Goal: Transaction & Acquisition: Purchase product/service

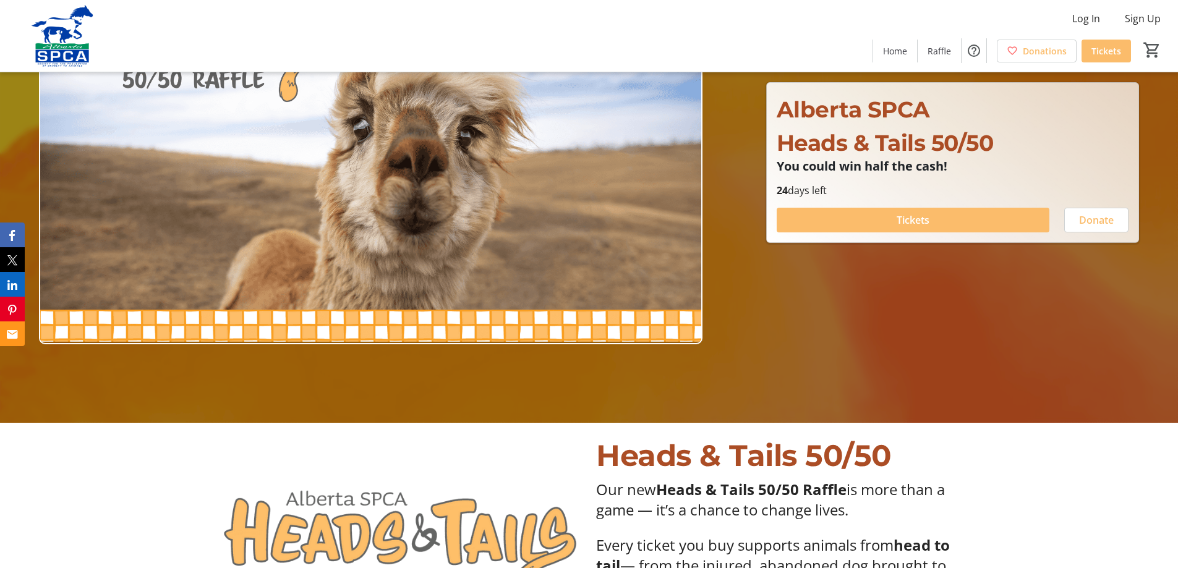
scroll to position [124, 0]
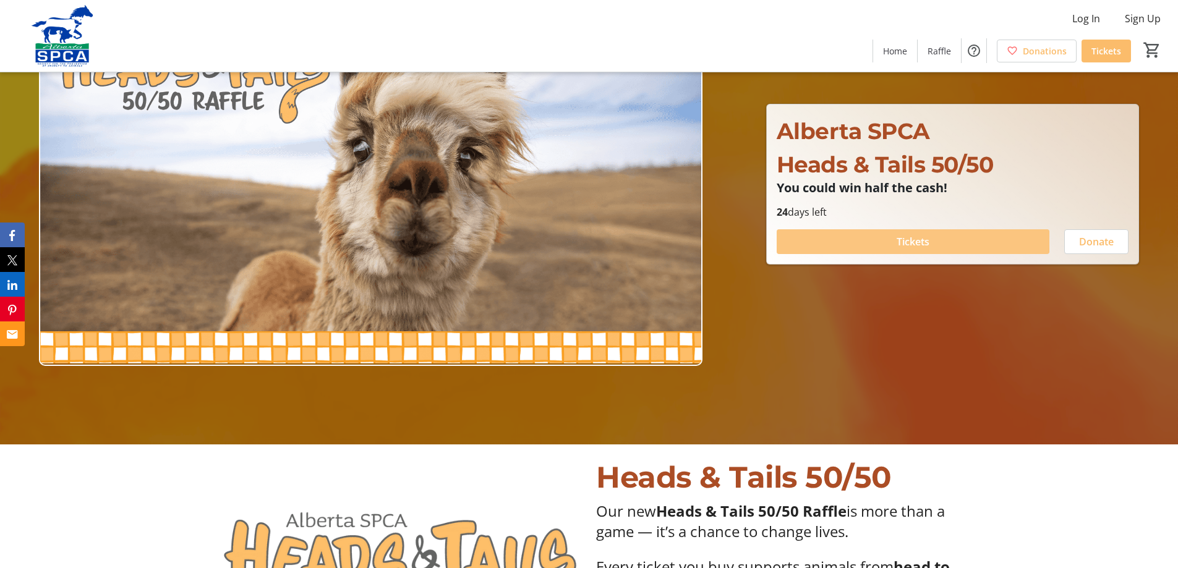
click at [906, 240] on span "Tickets" at bounding box center [912, 241] width 33 height 15
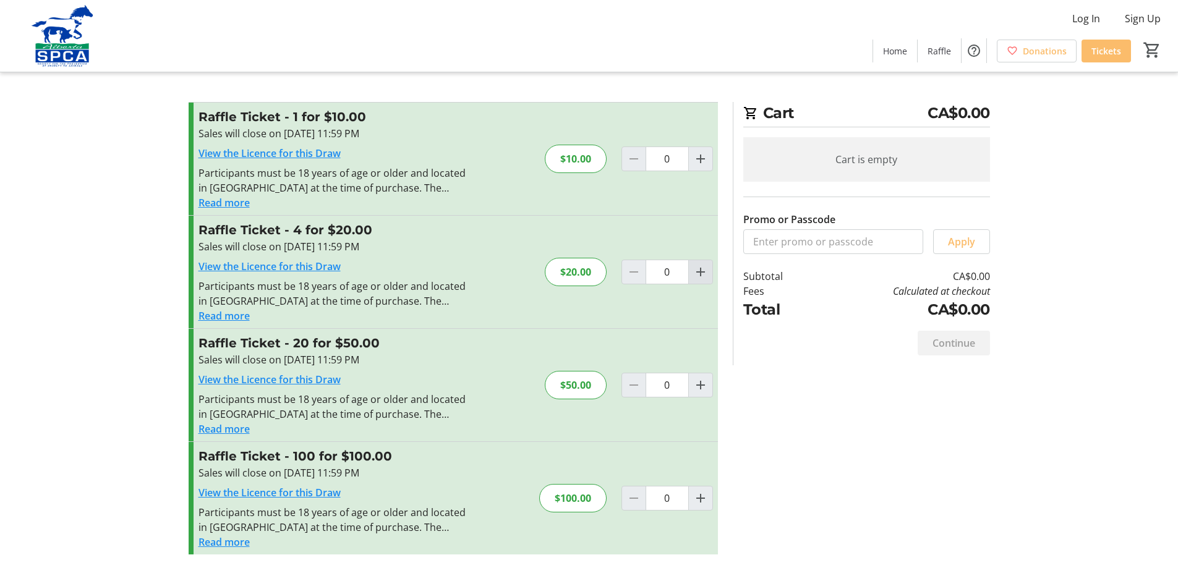
click at [698, 275] on mat-icon "Increment by one" at bounding box center [700, 272] width 15 height 15
type input "1"
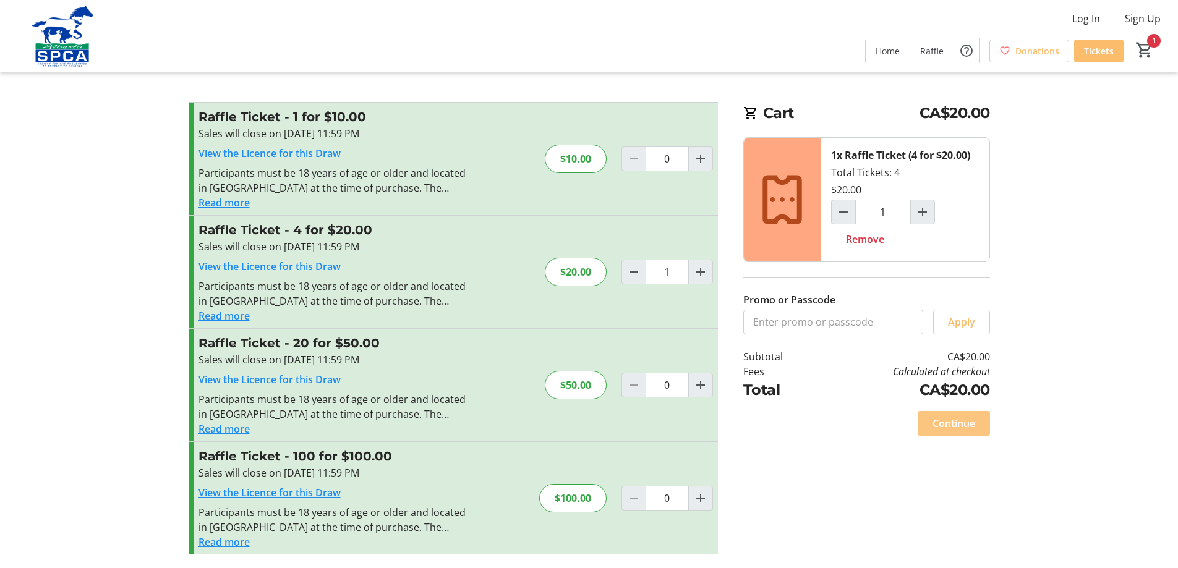
click at [963, 421] on span "Continue" at bounding box center [953, 423] width 43 height 15
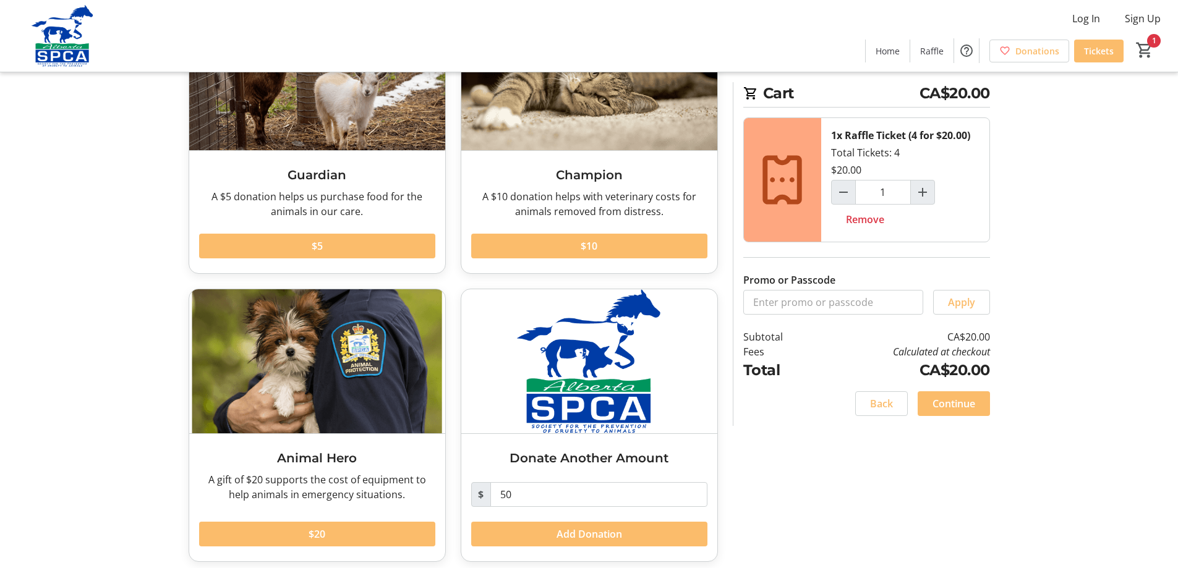
scroll to position [142, 0]
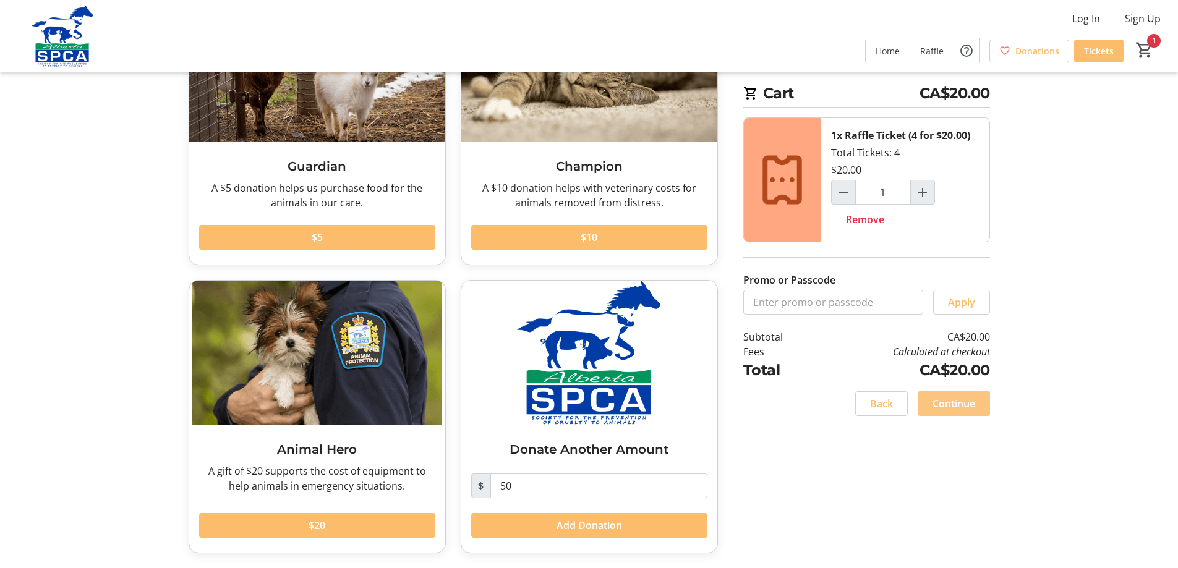
click at [958, 402] on span "Continue" at bounding box center [953, 403] width 43 height 15
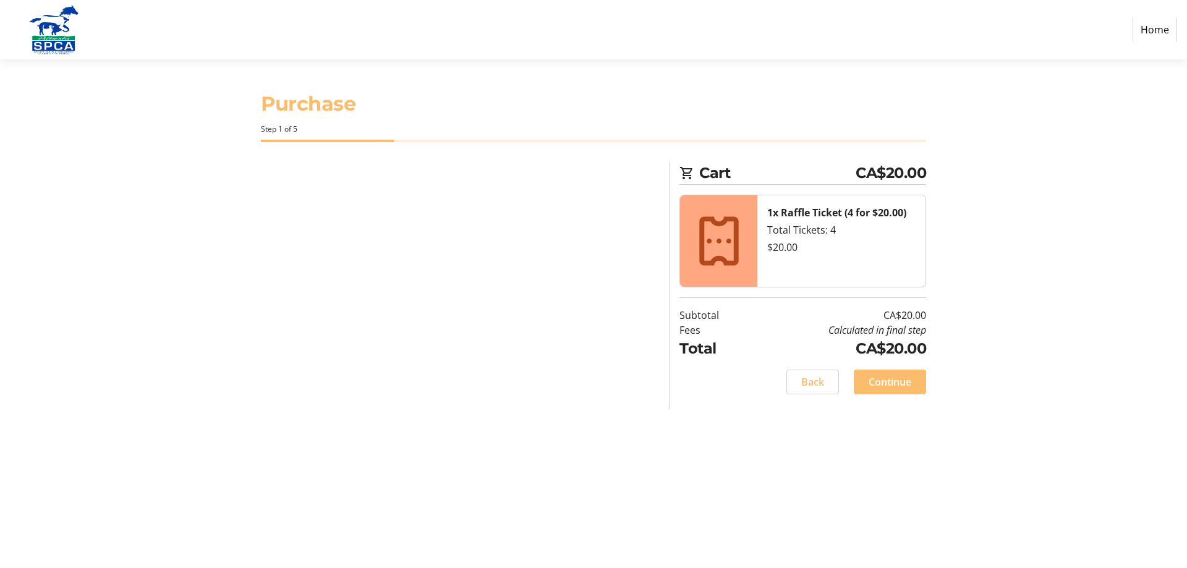
select select "CA"
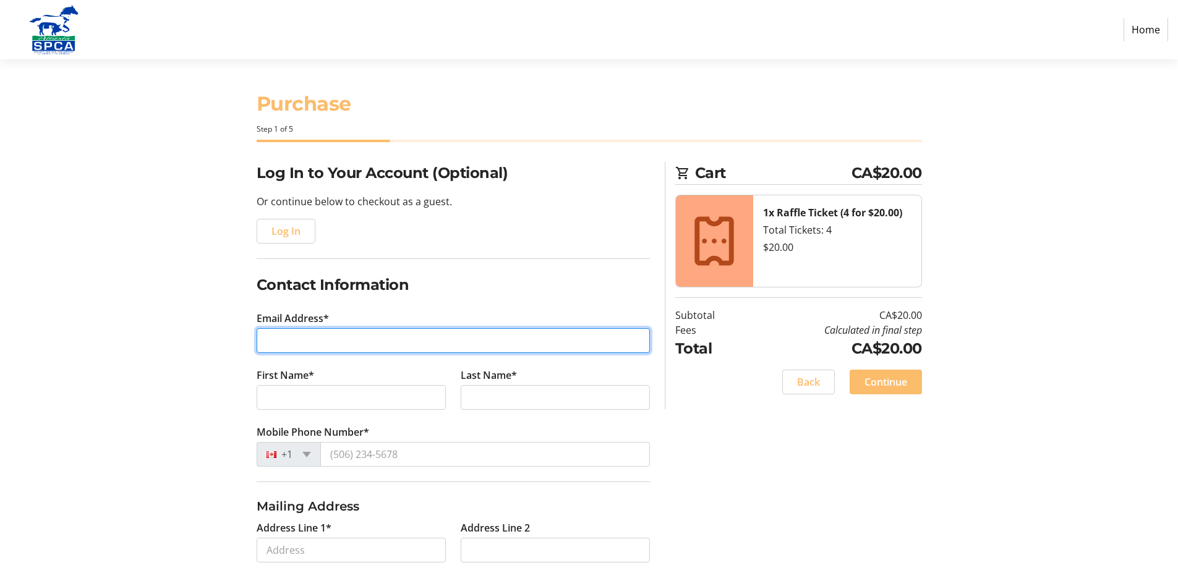
click at [290, 338] on input "Email Address*" at bounding box center [453, 340] width 393 height 25
type input "[PERSON_NAME][EMAIL_ADDRESS][DOMAIN_NAME]"
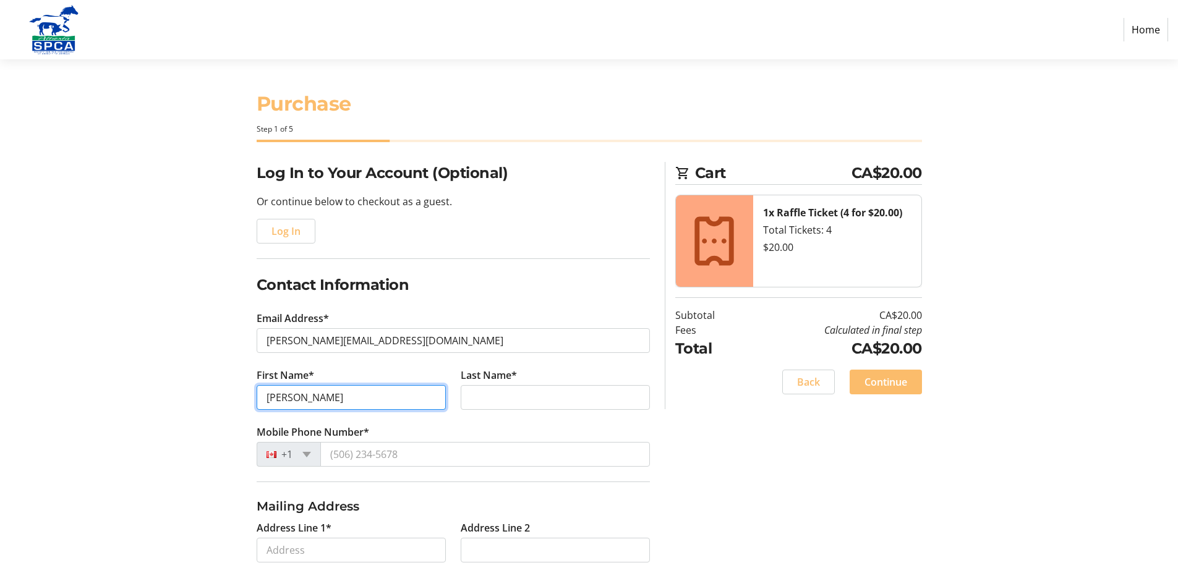
type input "[PERSON_NAME]"
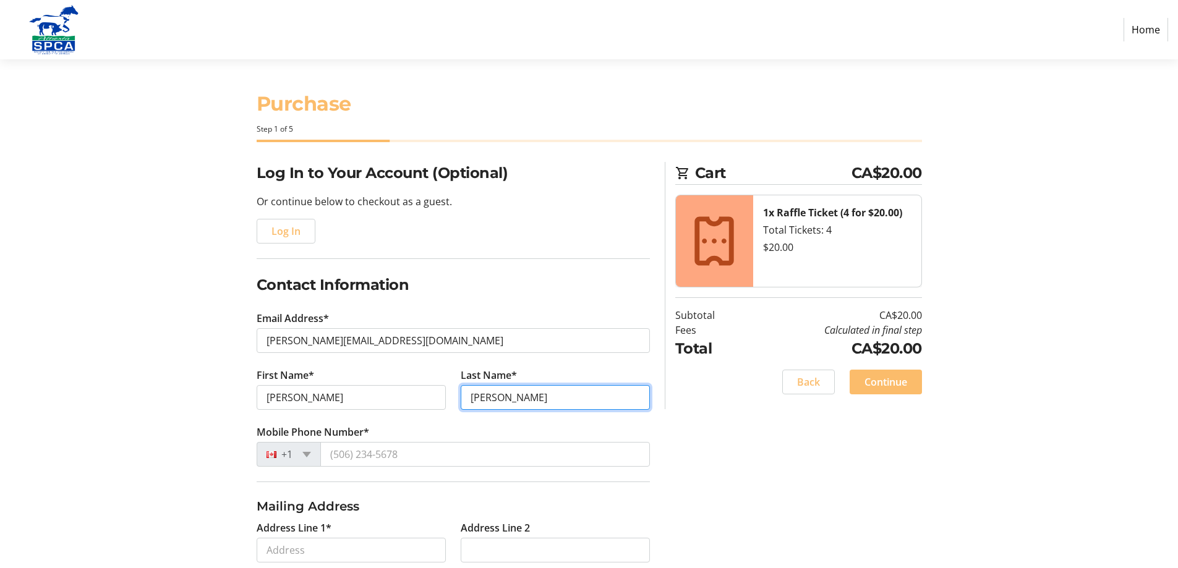
type input "[PERSON_NAME]"
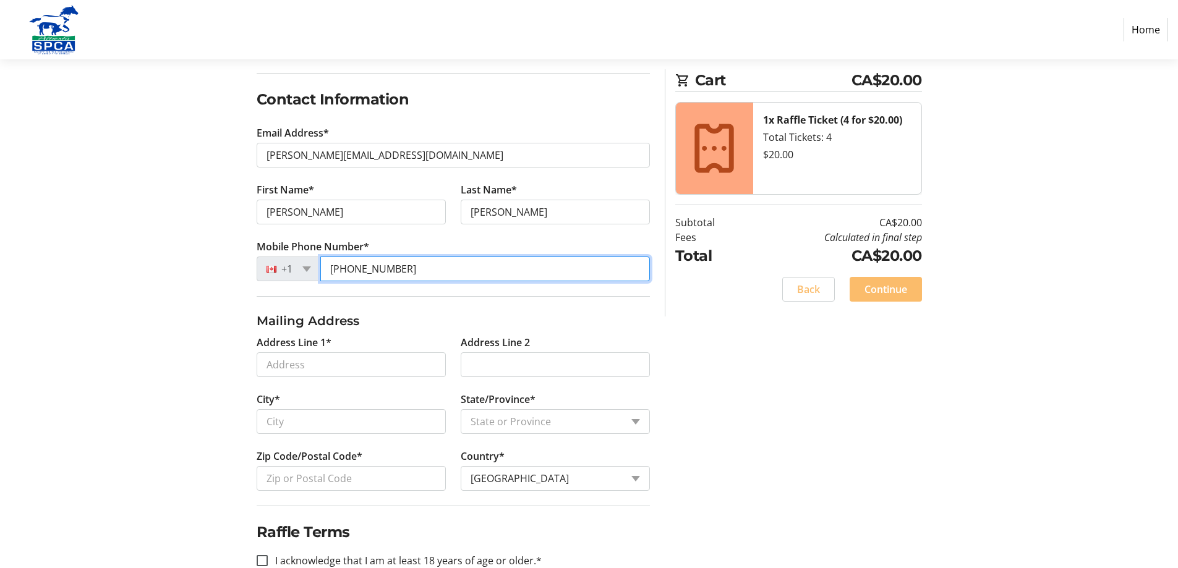
scroll to position [215, 0]
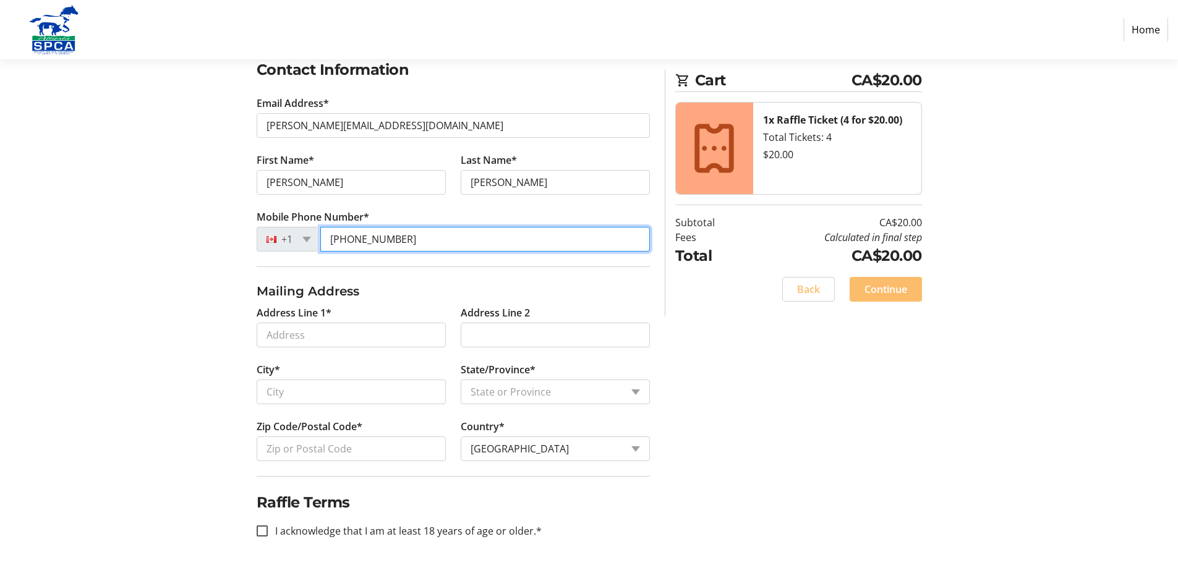
type input "[PHONE_NUMBER]"
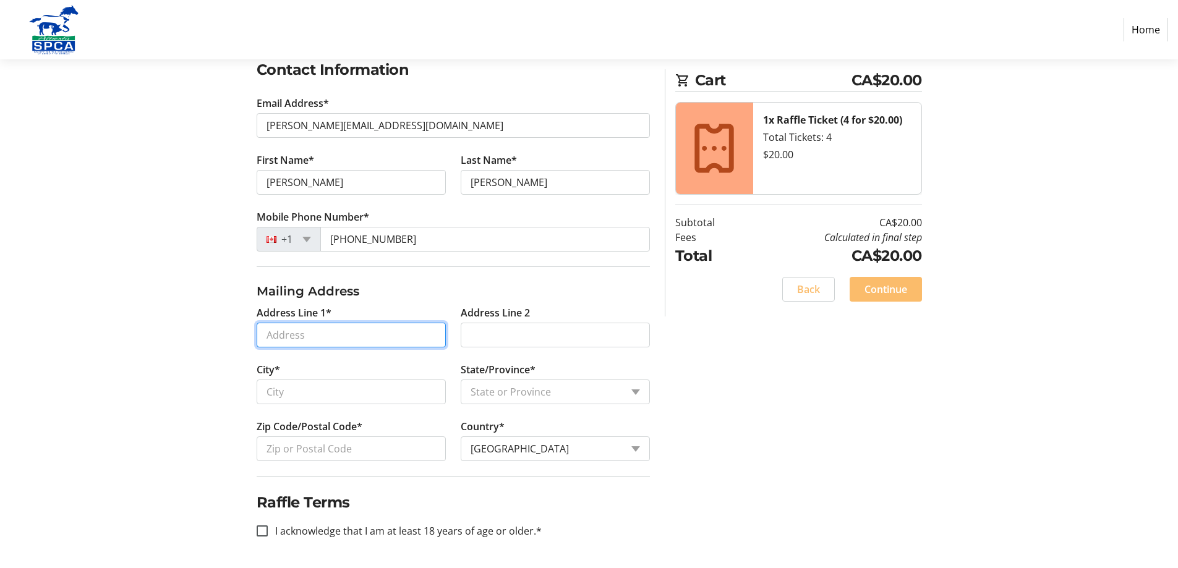
click at [291, 337] on input "Address Line 1*" at bounding box center [351, 335] width 189 height 25
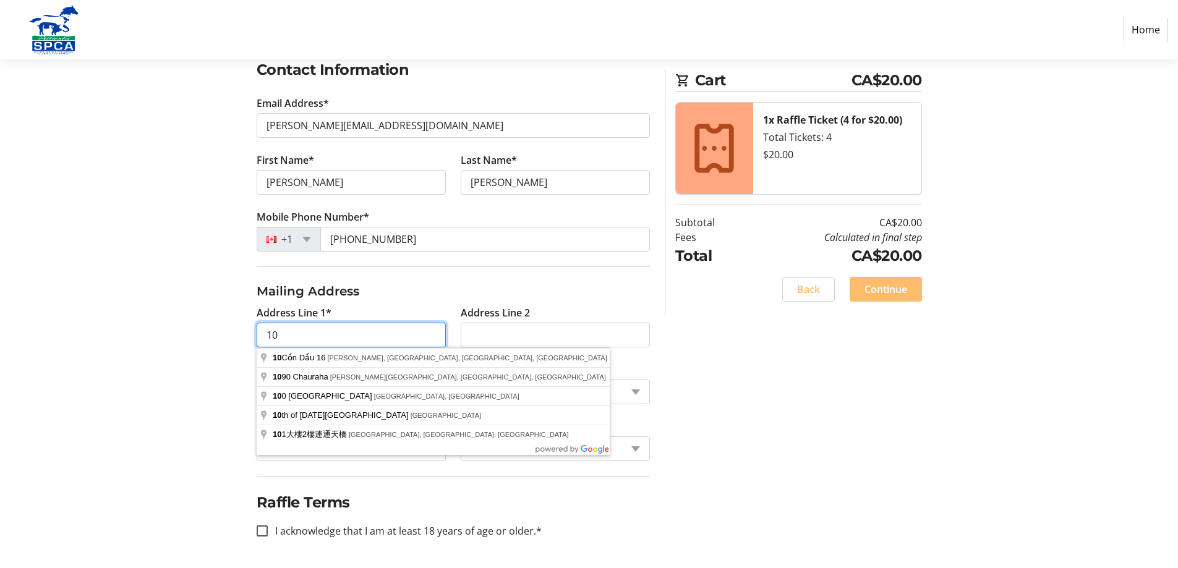
type input "1"
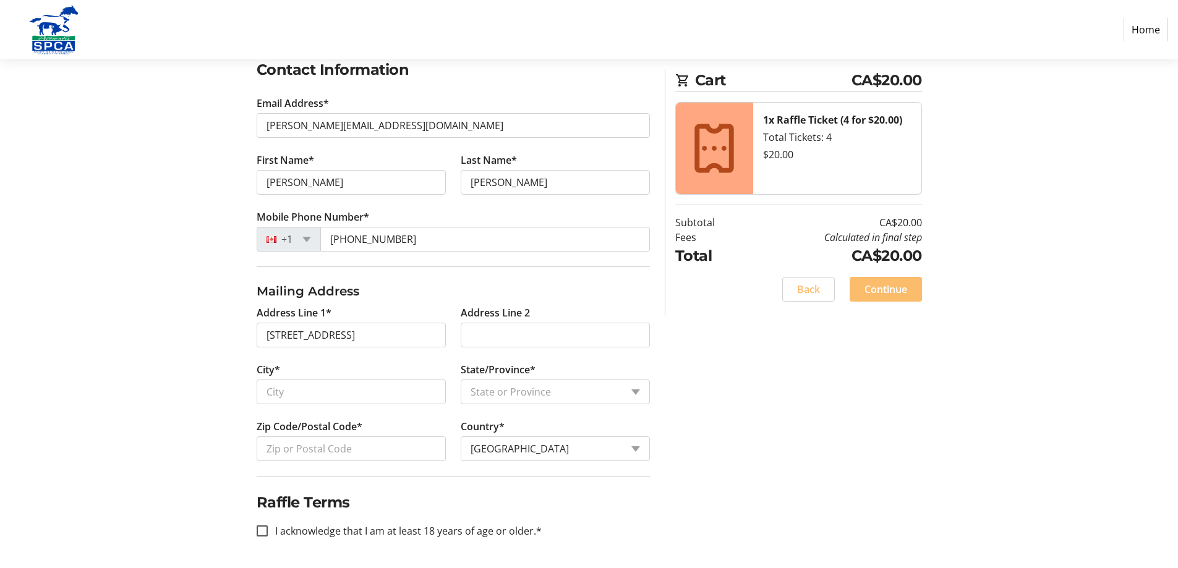
type input "[STREET_ADDRESS]"
type input "[GEOGRAPHIC_DATA]"
select select "AB"
type input "T5T 4P3"
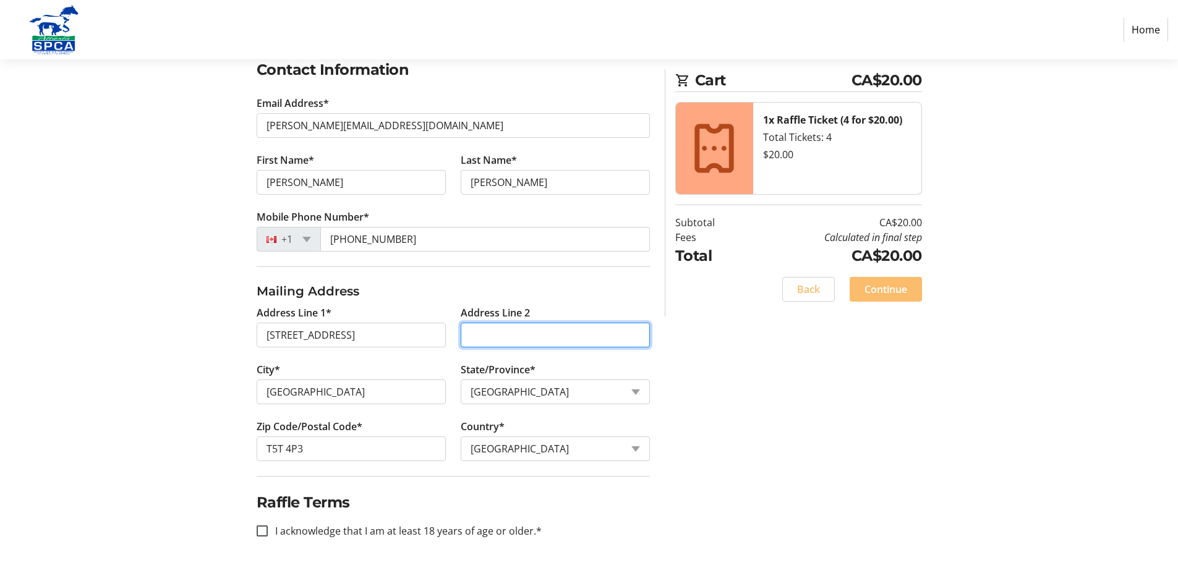
click at [476, 331] on input "Address Line 2" at bounding box center [555, 335] width 189 height 25
type input "Apt 104"
click at [260, 530] on input "I acknowledge that I am at least 18 years of age or older.*" at bounding box center [262, 530] width 11 height 11
checkbox input "true"
click at [893, 291] on span "Continue" at bounding box center [885, 289] width 43 height 15
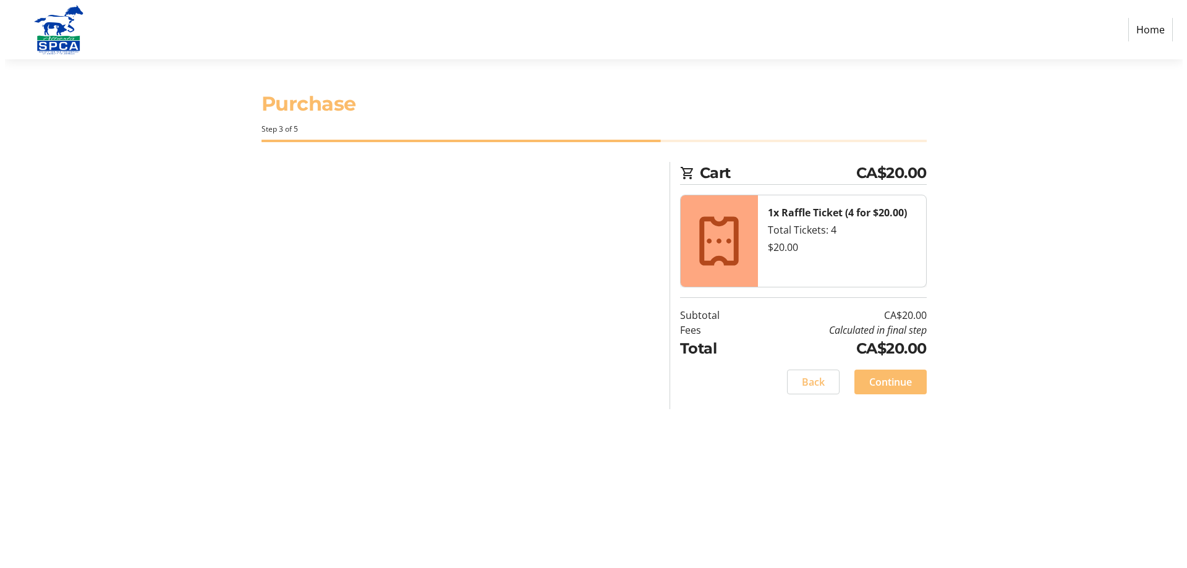
scroll to position [0, 0]
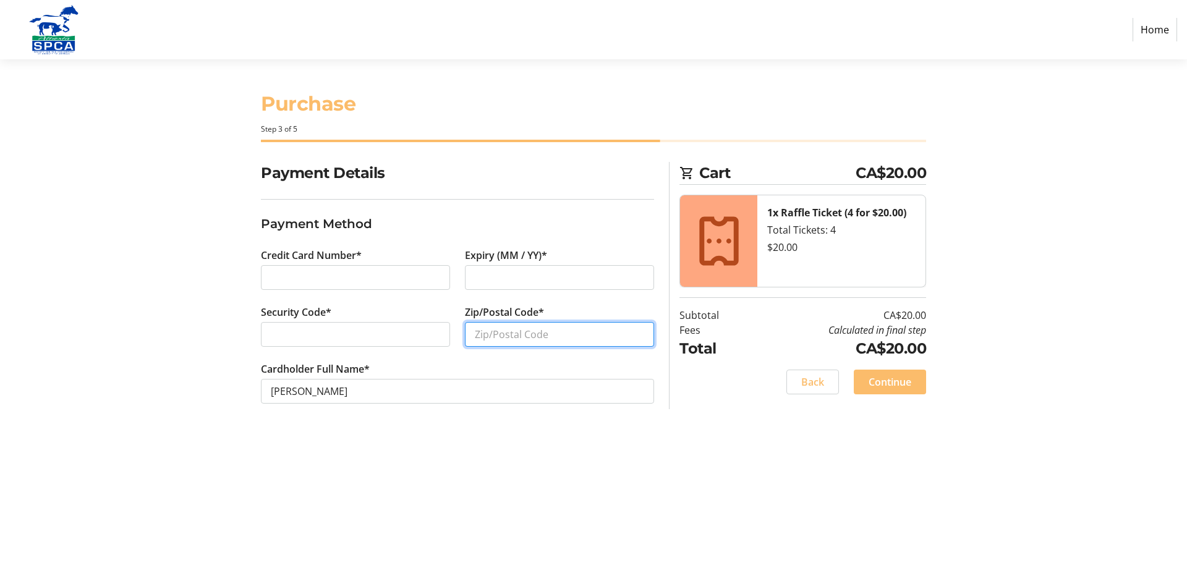
drag, startPoint x: 490, startPoint y: 329, endPoint x: 550, endPoint y: 300, distance: 66.1
click at [490, 330] on input "Zip/Postal Code*" at bounding box center [559, 334] width 189 height 25
type input "T5T 4P3"
click at [902, 386] on span "Continue" at bounding box center [890, 382] width 43 height 15
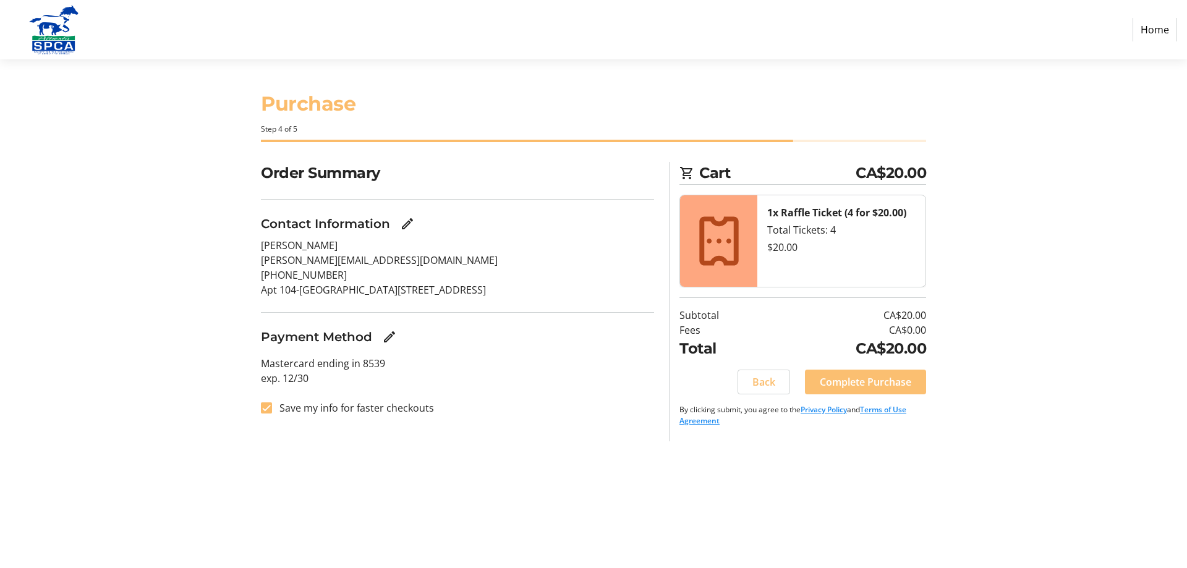
click at [860, 378] on span "Complete Purchase" at bounding box center [865, 382] width 91 height 15
